Goal: Information Seeking & Learning: Find specific fact

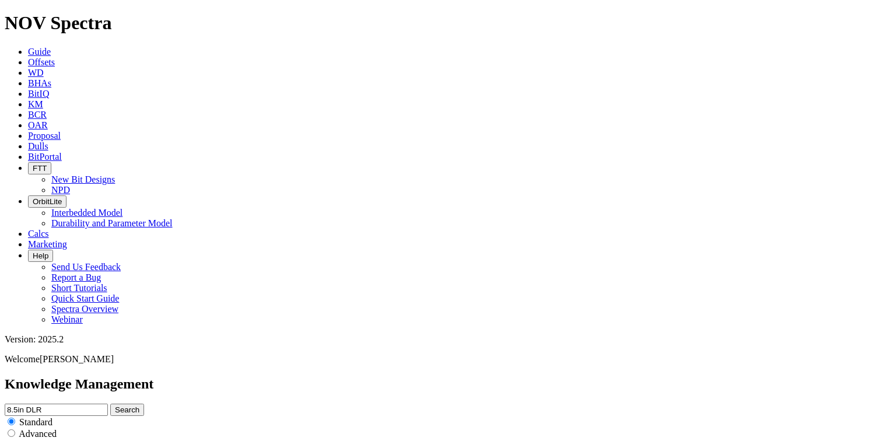
click at [15, 429] on input "radio" at bounding box center [12, 433] width 8 height 8
radio input "true"
radio input "false"
click at [9, 440] on icon "button" at bounding box center [9, 447] width 0 height 0
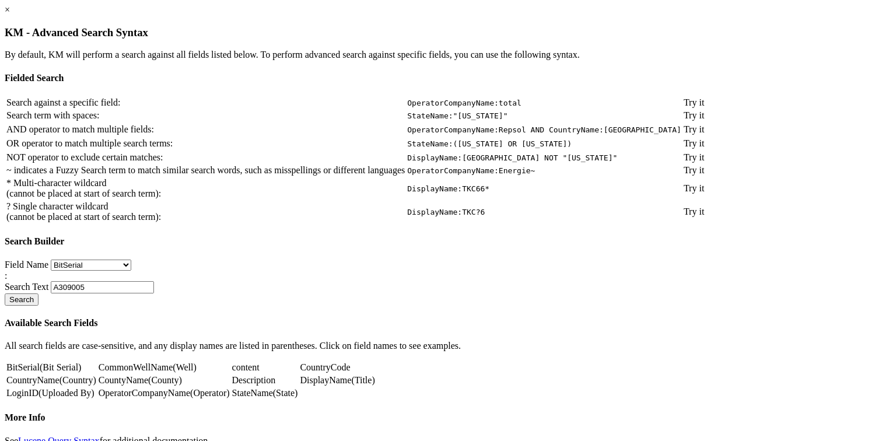
click at [154, 293] on input "A309005" at bounding box center [102, 287] width 103 height 12
drag, startPoint x: 361, startPoint y: 378, endPoint x: 308, endPoint y: 380, distance: 53.1
click at [308, 306] on div "Field Name BitSerial CommonWellName content CountryCode CountryName CountyName …" at bounding box center [448, 282] width 886 height 46
click at [10, 15] on link "×" at bounding box center [7, 10] width 5 height 10
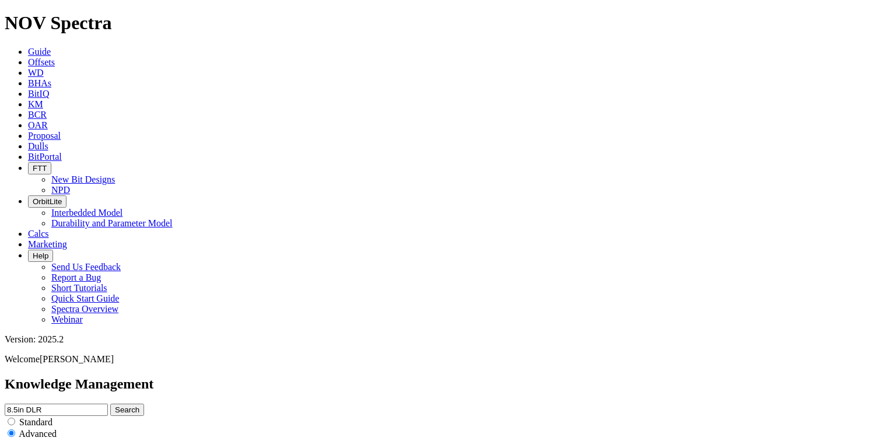
drag, startPoint x: 388, startPoint y: 62, endPoint x: 236, endPoint y: 71, distance: 153.0
click at [236, 376] on div "Knowledge Management 8.5in DLR Search Standard Advanced to Upload Content" at bounding box center [448, 419] width 886 height 86
type input "*"
type input "8.5in DogLeg Reamer"
click at [110, 403] on button "Search" at bounding box center [127, 409] width 34 height 12
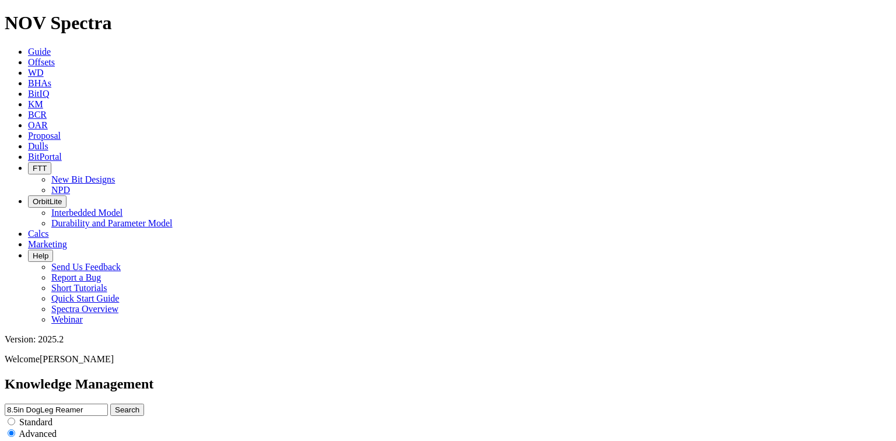
click at [144, 403] on button "Search" at bounding box center [127, 409] width 34 height 12
click at [108, 403] on input "8.5in DogLeg Reamer" at bounding box center [56, 409] width 103 height 12
drag, startPoint x: 366, startPoint y: 61, endPoint x: 299, endPoint y: 66, distance: 67.3
click at [108, 403] on input "8.5" DogLeg Reamer" at bounding box center [56, 409] width 103 height 12
click at [110, 403] on button "Search" at bounding box center [127, 409] width 34 height 12
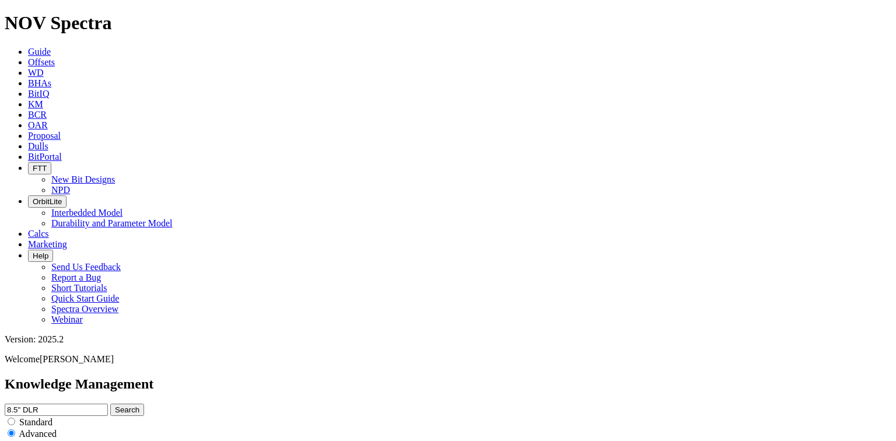
click at [108, 403] on input "8.5" DLR" at bounding box center [56, 409] width 103 height 12
type input "8.5 DLR"
click at [144, 403] on button "Search" at bounding box center [127, 409] width 34 height 12
